Goal: Find contact information: Find contact information

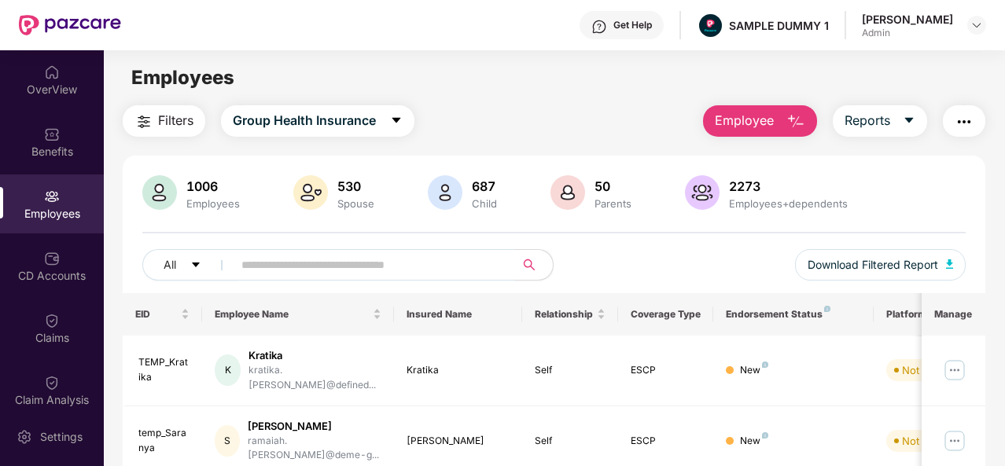
click at [650, 17] on div "Get Help" at bounding box center [622, 25] width 84 height 28
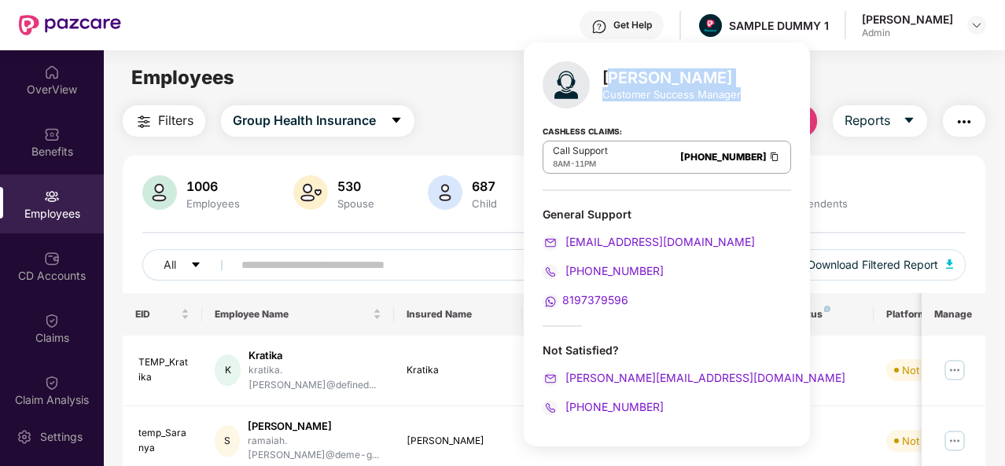
drag, startPoint x: 739, startPoint y: 98, endPoint x: 617, endPoint y: 78, distance: 124.4
click at [617, 78] on div "[PERSON_NAME] Customer Success Manager Cashless Claims: Call Support 8AM - 11PM…" at bounding box center [667, 244] width 286 height 404
click at [617, 78] on div "[PERSON_NAME]" at bounding box center [671, 77] width 138 height 19
drag, startPoint x: 741, startPoint y: 94, endPoint x: 591, endPoint y: 76, distance: 150.4
click at [591, 76] on div "[PERSON_NAME] Customer Success Manager Cashless Claims: Call Support 8AM - 11PM…" at bounding box center [667, 244] width 286 height 404
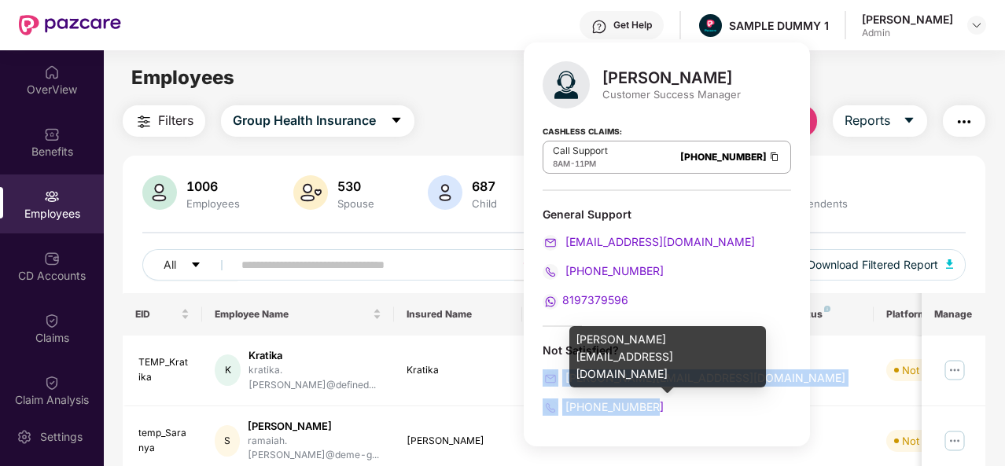
drag, startPoint x: 663, startPoint y: 408, endPoint x: 530, endPoint y: 377, distance: 136.6
click at [530, 377] on div "[PERSON_NAME] Customer Success Manager Cashless Claims: Call Support 8AM - 11PM…" at bounding box center [667, 244] width 286 height 404
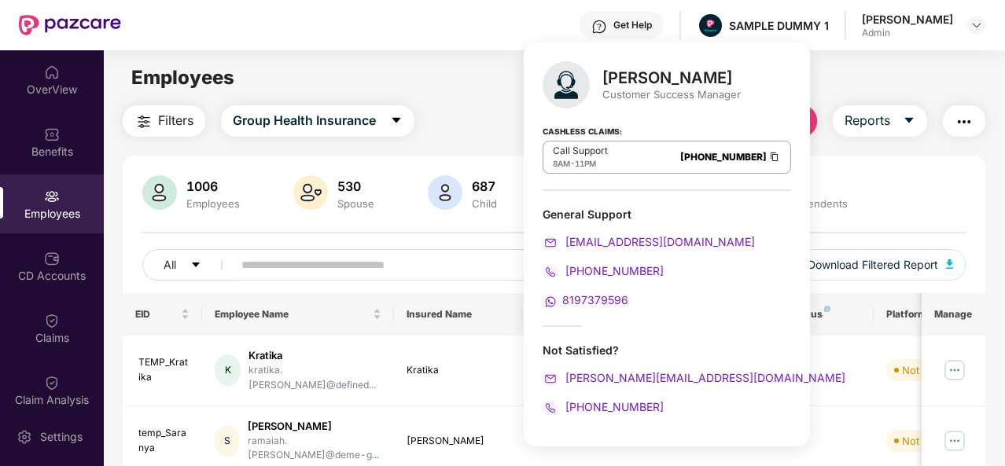
click at [638, 329] on div "[PERSON_NAME] Customer Success Manager Cashless Claims: Call Support 8AM - 11PM…" at bounding box center [667, 244] width 286 height 404
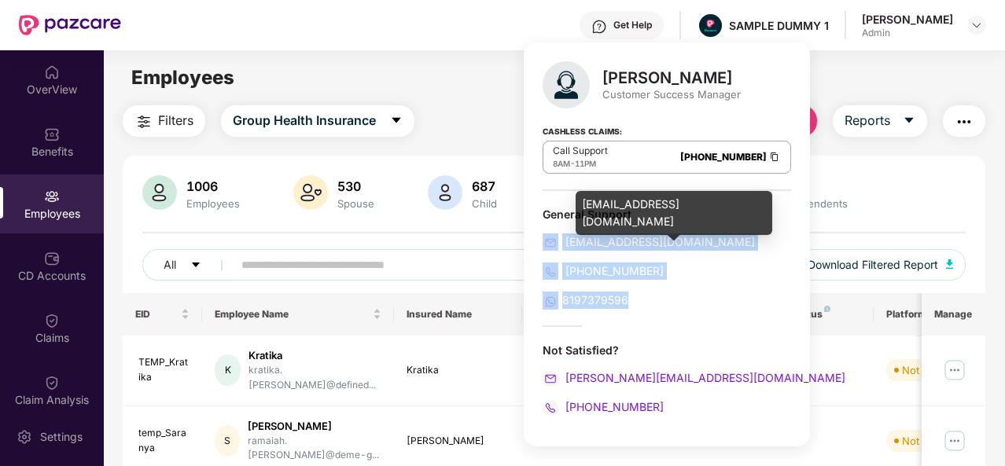
drag, startPoint x: 631, startPoint y: 310, endPoint x: 543, endPoint y: 239, distance: 113.6
click at [543, 239] on div "[PERSON_NAME] Customer Success Manager Cashless Claims: Call Support 8AM - 11PM…" at bounding box center [667, 244] width 286 height 404
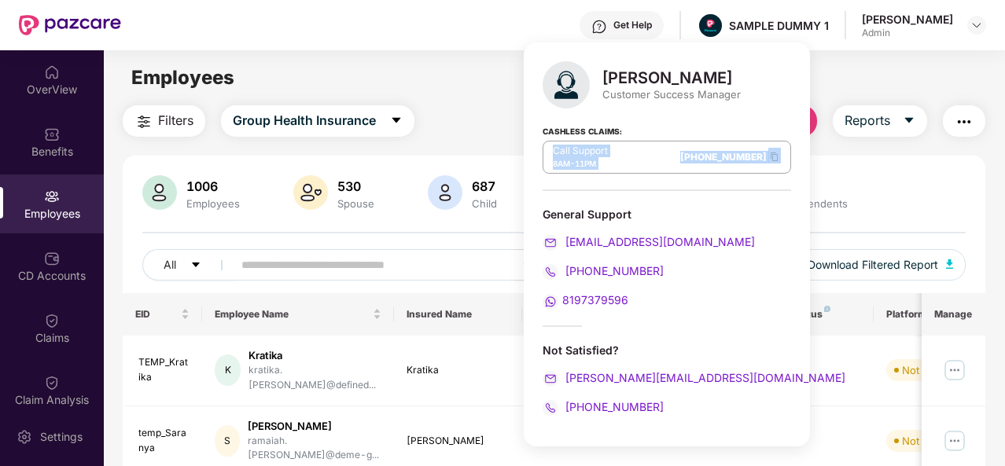
drag, startPoint x: 734, startPoint y: 164, endPoint x: 545, endPoint y: 148, distance: 190.2
click at [545, 148] on div "Call Support 8AM - 11PM [PHONE_NUMBER]" at bounding box center [667, 157] width 248 height 33
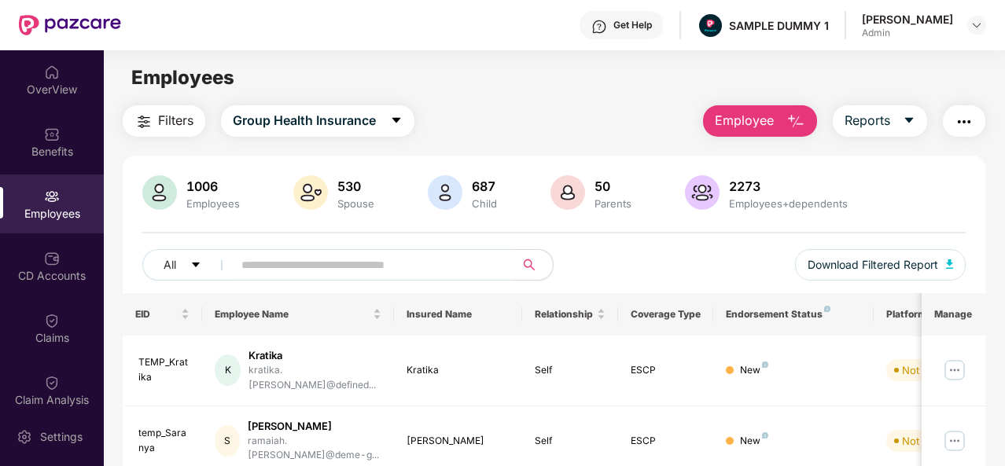
click at [479, 105] on main "Employees Filters Group Health Insurance Employee Reports 1006 Employees 530 Sp…" at bounding box center [554, 283] width 900 height 466
click at [650, 32] on div "Get Help" at bounding box center [622, 25] width 84 height 28
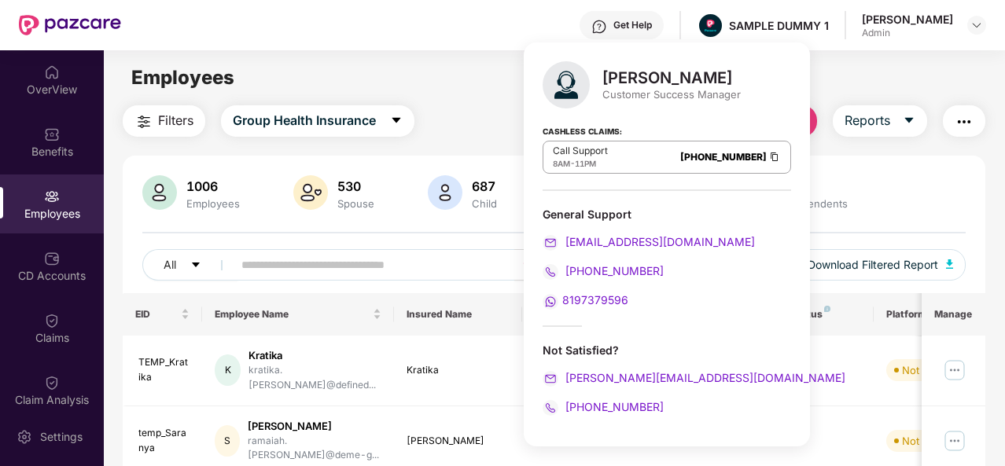
click at [807, 74] on div "Employees" at bounding box center [554, 78] width 900 height 30
